Goal: Contribute content: Contribute content

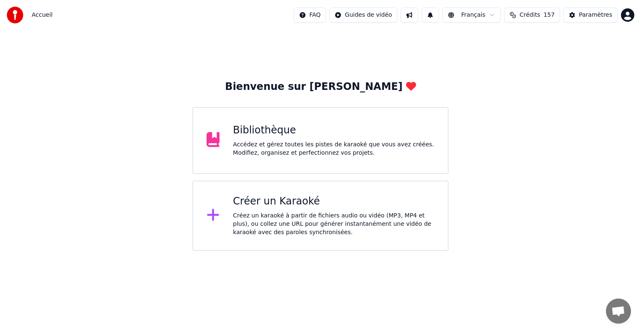
click at [255, 137] on div "Bibliothèque Accédez et gérez toutes les pistes de karaoké que vous avez créées…" at bounding box center [334, 140] width 202 height 33
click at [254, 127] on div "Bibliothèque" at bounding box center [334, 130] width 202 height 13
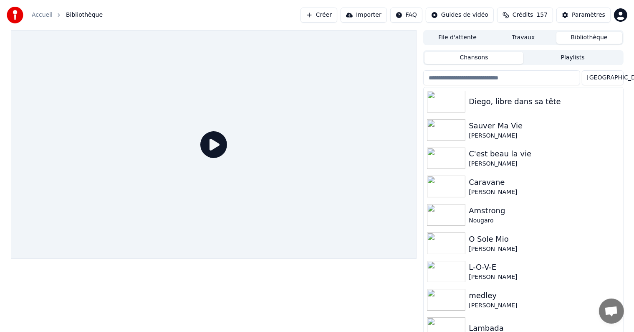
click at [387, 15] on button "Importer" at bounding box center [364, 15] width 46 height 15
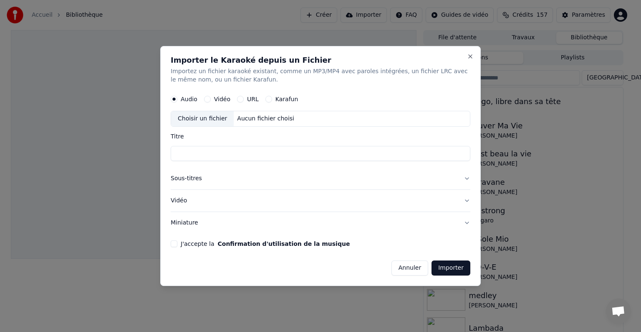
click at [412, 267] on button "Annuler" at bounding box center [410, 267] width 37 height 15
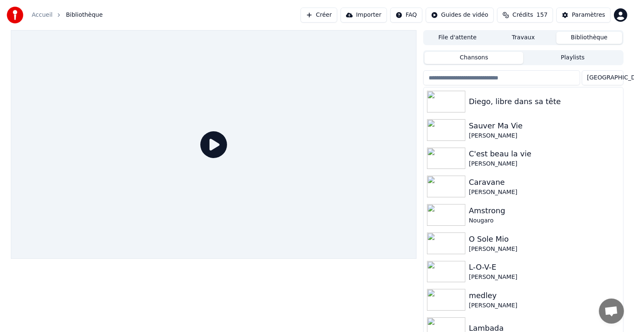
click at [381, 15] on button "Importer" at bounding box center [364, 15] width 46 height 15
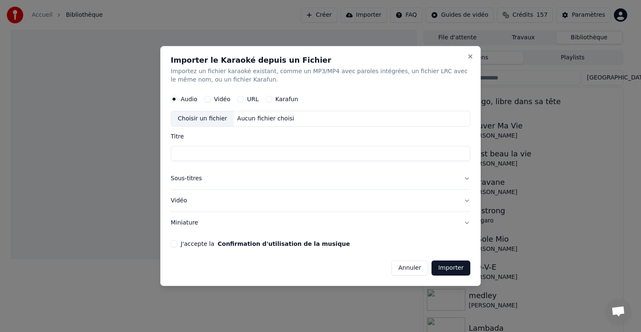
click at [219, 98] on label "Vidéo" at bounding box center [222, 99] width 16 height 6
click at [211, 98] on button "Vidéo" at bounding box center [207, 99] width 7 height 7
click at [209, 119] on div "Choisir un fichier" at bounding box center [202, 118] width 63 height 15
type input "**********"
click at [180, 200] on button "Vidéo" at bounding box center [321, 201] width 300 height 22
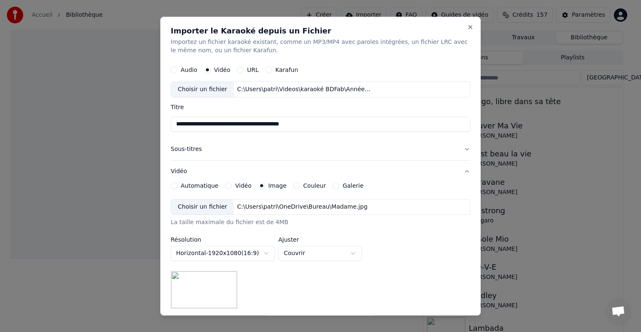
click at [212, 206] on div "Choisir un fichier" at bounding box center [202, 206] width 63 height 15
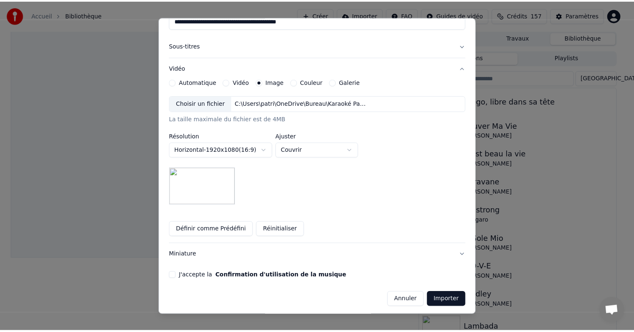
scroll to position [105, 0]
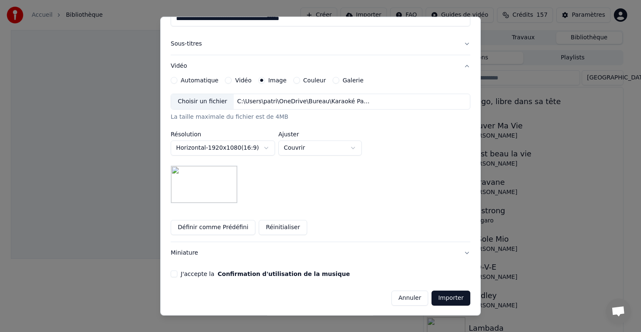
click at [175, 275] on button "J'accepte la Confirmation d'utilisation de la musique" at bounding box center [174, 273] width 7 height 7
click at [435, 291] on button "Importer" at bounding box center [451, 297] width 39 height 15
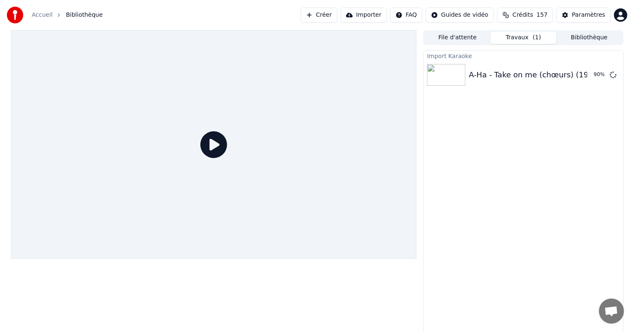
click at [560, 125] on div "Import Karaoke A-Ha - Take on me (chœurs) (1985) [BDFab karaoke] 90 %" at bounding box center [523, 191] width 200 height 282
click at [591, 73] on button "Jouer" at bounding box center [591, 74] width 29 height 15
